Goal: Task Accomplishment & Management: Use online tool/utility

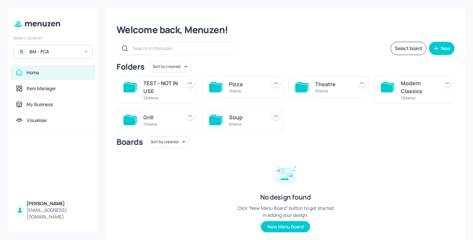
drag, startPoint x: 0, startPoint y: 0, endPoint x: 59, endPoint y: 53, distance: 79.7
click at [59, 53] on div "BM - FCA" at bounding box center [54, 51] width 50 height 7
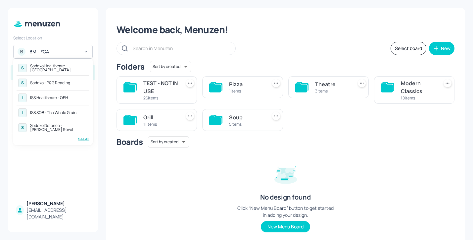
click at [79, 136] on div "See All" at bounding box center [53, 138] width 73 height 5
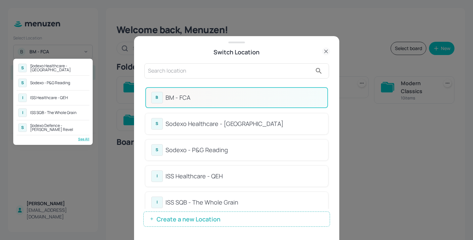
click at [190, 69] on div at bounding box center [236, 120] width 473 height 240
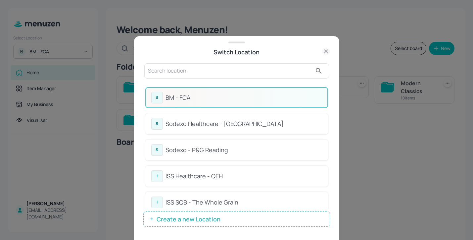
click at [186, 74] on input "text" at bounding box center [230, 71] width 164 height 11
click at [167, 67] on input "text" at bounding box center [230, 71] width 164 height 11
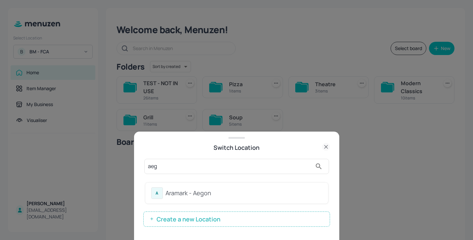
type input "aeg"
click at [251, 190] on div "Aramark - Aegon" at bounding box center [243, 192] width 157 height 9
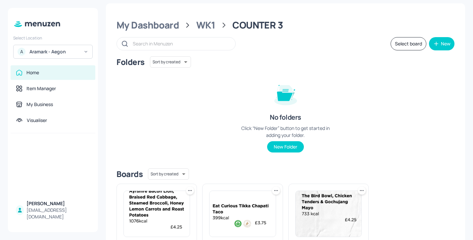
scroll to position [88, 0]
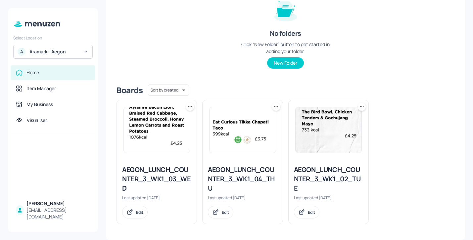
click at [303, 177] on div "AEGON_LUNCH_COUNTER_3_WK1_02_TUE" at bounding box center [328, 179] width 69 height 28
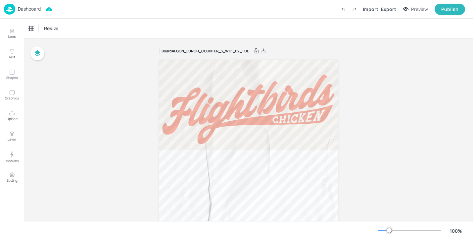
click at [34, 10] on p "Dashboard" at bounding box center [29, 9] width 23 height 5
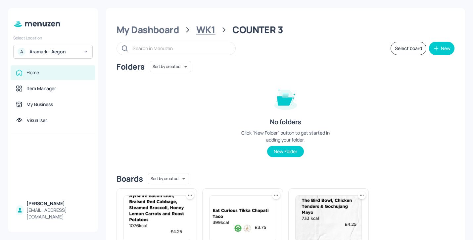
click at [210, 28] on div "WK1" at bounding box center [205, 30] width 19 height 12
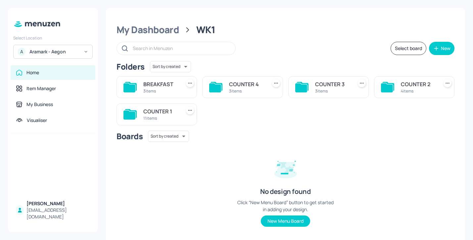
click at [421, 90] on div "4 items" at bounding box center [418, 91] width 35 height 6
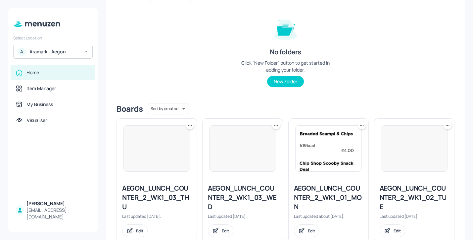
scroll to position [88, 0]
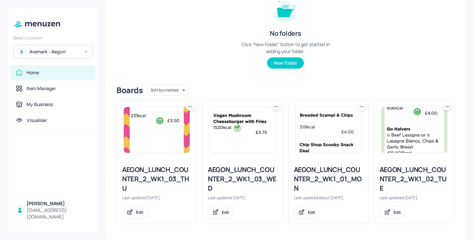
click at [150, 173] on div "AEGON_LUNCH_COUNTER_2_WK1_03_THU" at bounding box center [156, 179] width 69 height 28
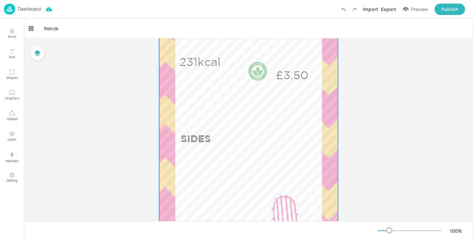
scroll to position [378, 0]
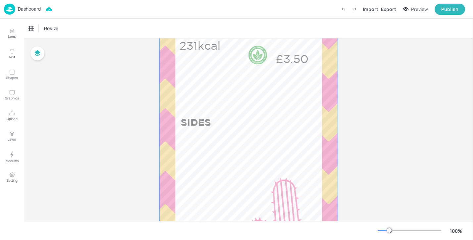
click at [199, 136] on div at bounding box center [249, 135] width 137 height 13
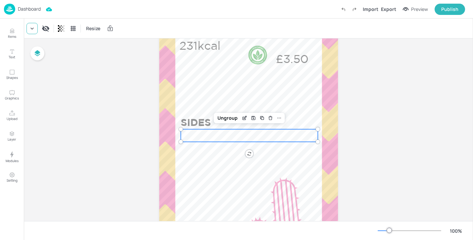
click at [36, 28] on div at bounding box center [31, 28] width 11 height 11
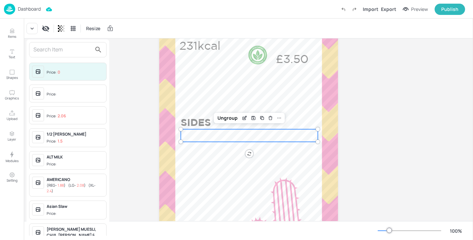
click at [59, 52] on input "text" at bounding box center [62, 49] width 58 height 11
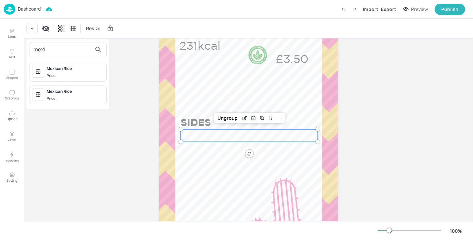
type input "mexi"
click at [69, 78] on div "Mexican Rice Price:" at bounding box center [67, 72] width 77 height 19
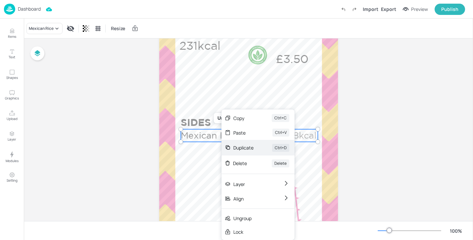
click at [249, 153] on div "Duplicate Ctrl+D" at bounding box center [257, 148] width 73 height 16
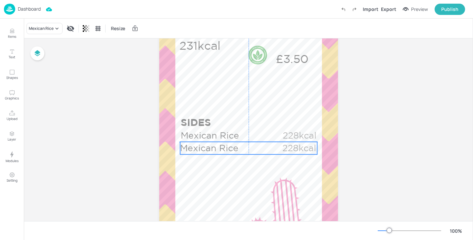
drag, startPoint x: 218, startPoint y: 140, endPoint x: 213, endPoint y: 150, distance: 11.1
click at [213, 150] on p "Mexican Rice" at bounding box center [230, 148] width 101 height 13
click at [49, 25] on div "Mexican Rice" at bounding box center [44, 28] width 36 height 11
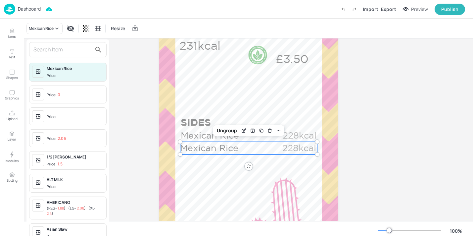
click at [48, 45] on input "text" at bounding box center [62, 49] width 58 height 11
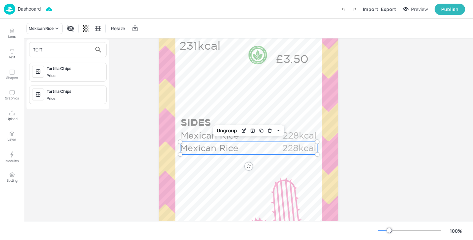
type input "tort"
click at [67, 69] on div "Tortilla Chips" at bounding box center [75, 69] width 57 height 6
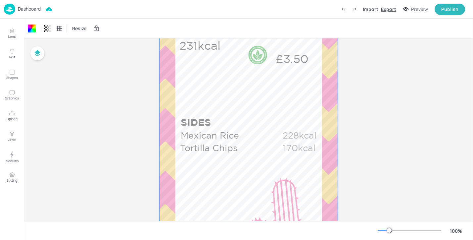
click at [389, 10] on div "Export" at bounding box center [388, 9] width 15 height 7
